Goal: Task Accomplishment & Management: Use online tool/utility

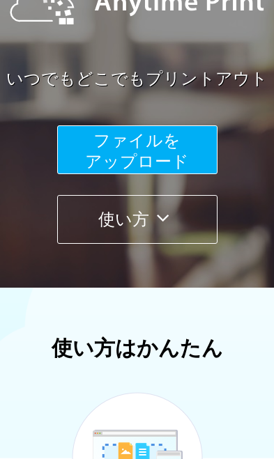
click at [189, 151] on button "ファイルを ​​アップロード" at bounding box center [137, 149] width 160 height 49
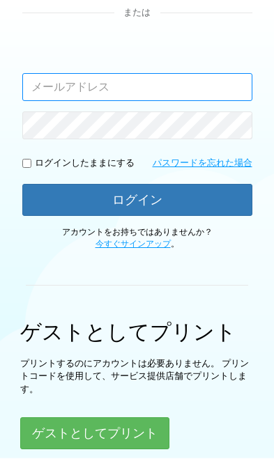
scroll to position [86, 0]
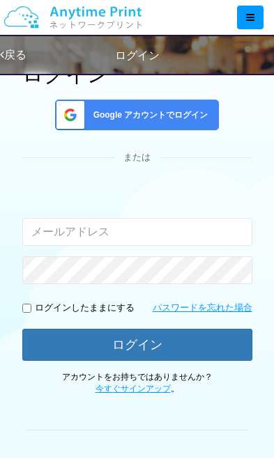
click at [246, 20] on icon at bounding box center [250, 18] width 8 height 10
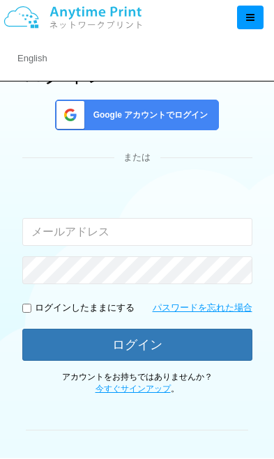
click at [191, 22] on div at bounding box center [140, 17] width 265 height 35
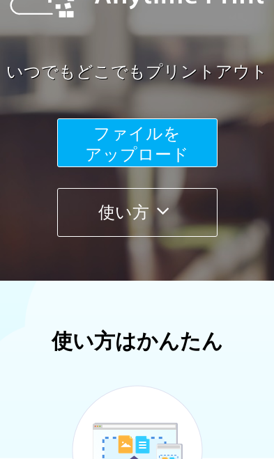
scroll to position [188, 0]
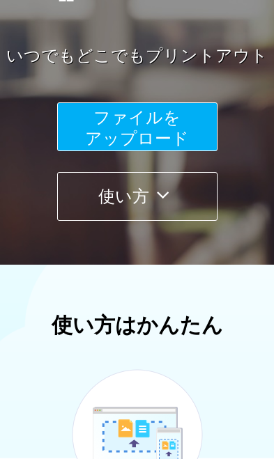
click at [183, 120] on button "ファイルを ​​アップロード" at bounding box center [137, 126] width 160 height 49
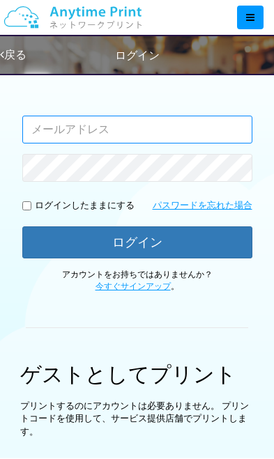
click at [204, 125] on input "email" at bounding box center [137, 130] width 230 height 28
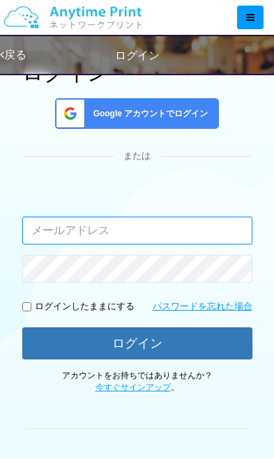
type input "[EMAIL_ADDRESS][DOMAIN_NAME]"
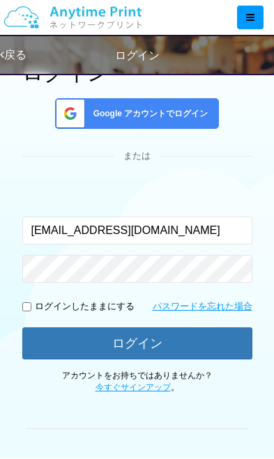
click at [191, 344] on button "ログイン" at bounding box center [137, 343] width 230 height 32
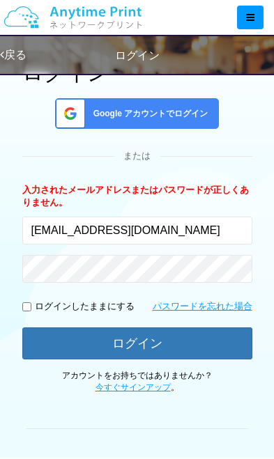
click at [31, 302] on input "checkbox" at bounding box center [26, 306] width 9 height 9
checkbox input "true"
click at [192, 114] on span "Google アカウントでログイン" at bounding box center [148, 114] width 120 height 12
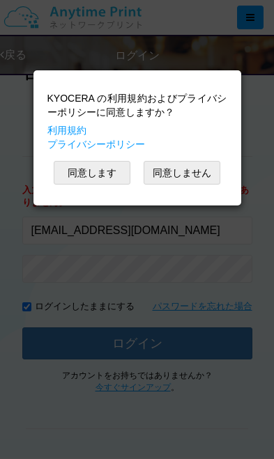
click at [100, 171] on button "同意します" at bounding box center [92, 173] width 77 height 24
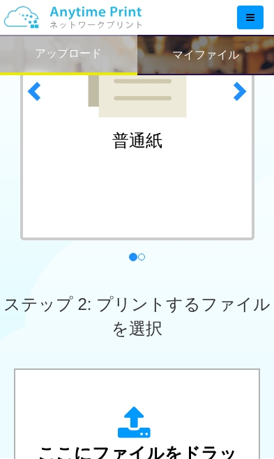
scroll to position [311, 0]
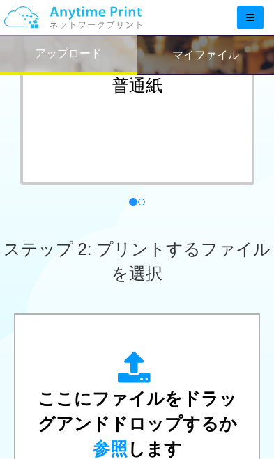
click at [182, 404] on span "ここにファイルをドラッグアンドドロップするか 参照 します" at bounding box center [137, 422] width 199 height 69
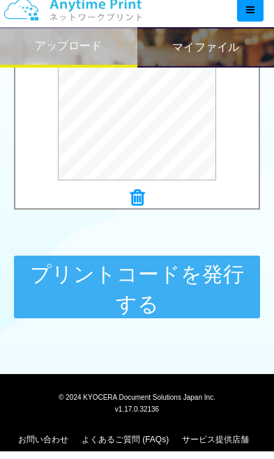
scroll to position [687, 0]
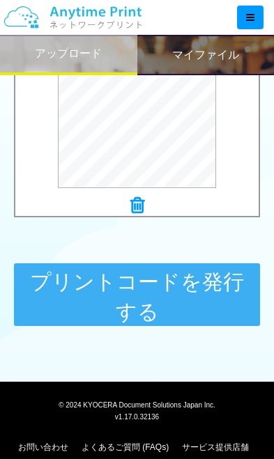
click at [176, 302] on button "プリントコードを発行する" at bounding box center [137, 294] width 246 height 63
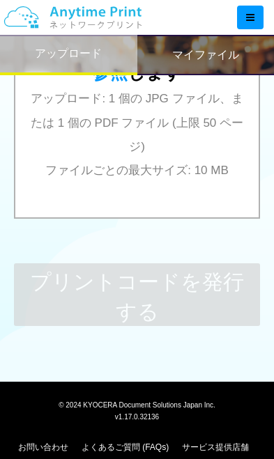
scroll to position [0, 0]
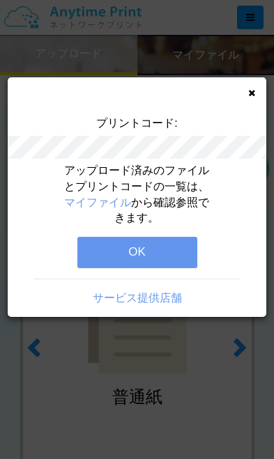
click at [172, 251] on button "OK" at bounding box center [137, 252] width 120 height 31
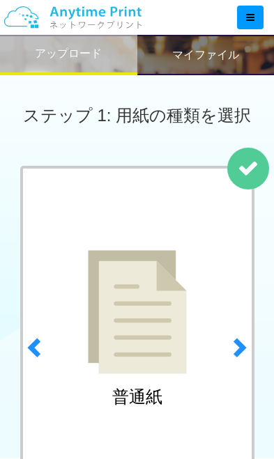
click at [248, 60] on div "マイファイル" at bounding box center [205, 55] width 137 height 40
